Goal: Information Seeking & Learning: Learn about a topic

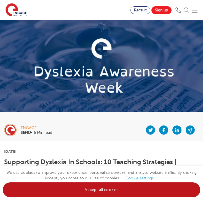
click at [115, 184] on link "Accept all cookies" at bounding box center [102, 189] width 198 height 15
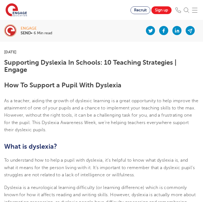
scroll to position [100, 0]
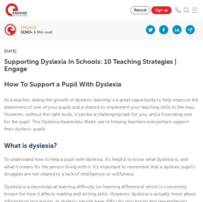
click at [194, 125] on p "As a teacher, aiding the growth of dyslexic learning is a great opportunity to …" at bounding box center [101, 114] width 195 height 36
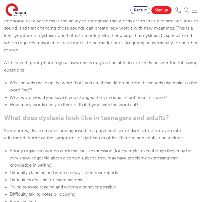
scroll to position [688, 0]
